Goal: Navigation & Orientation: Go to known website

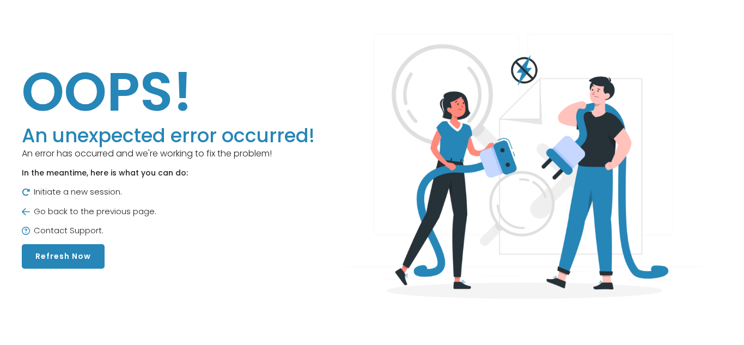
click at [103, 255] on div "OOPS! An unexpected error occurred! An error has occurred and we're working to …" at bounding box center [168, 164] width 293 height 210
click at [84, 254] on button "Refresh Now" at bounding box center [63, 256] width 83 height 25
